Goal: Navigation & Orientation: Find specific page/section

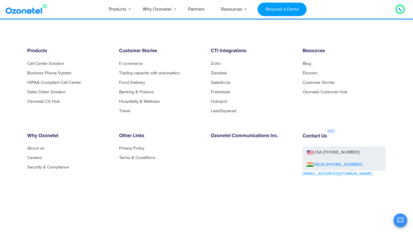
scroll to position [3113, 0]
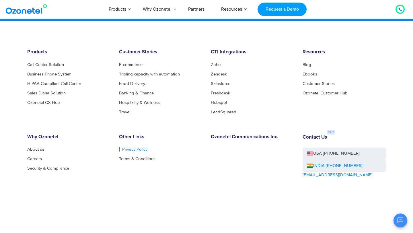
click at [123, 149] on link "Privacy Policy" at bounding box center [133, 149] width 28 height 4
